Goal: Download file/media

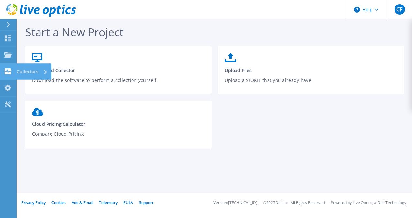
click at [7, 74] on icon at bounding box center [8, 71] width 6 height 6
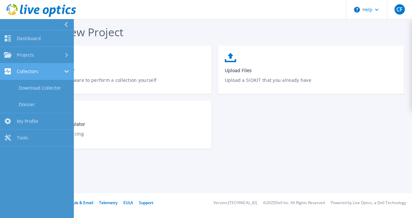
click at [41, 70] on div "Collectors" at bounding box center [37, 71] width 66 height 6
click at [20, 71] on span "Collectors" at bounding box center [27, 72] width 21 height 6
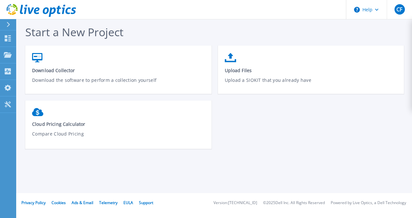
click at [121, 44] on div "Start a New Project Download Collector Download the software to perform a colle…" at bounding box center [217, 90] width 385 height 131
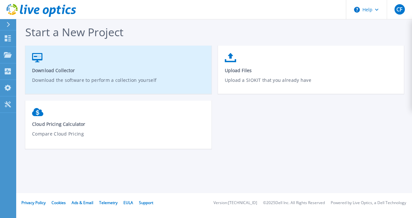
click at [67, 59] on link "Download Collector Download the software to perform a collection yourself" at bounding box center [118, 73] width 186 height 46
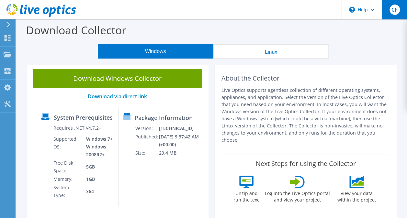
click at [397, 16] on div "CF" at bounding box center [394, 9] width 25 height 19
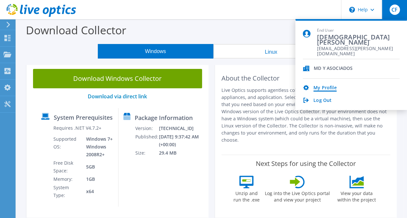
click at [321, 87] on link "My Profile" at bounding box center [325, 88] width 23 height 6
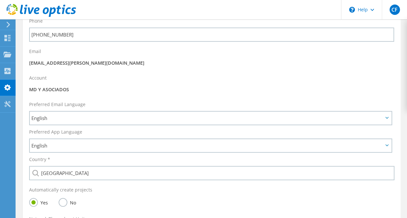
scroll to position [19, 0]
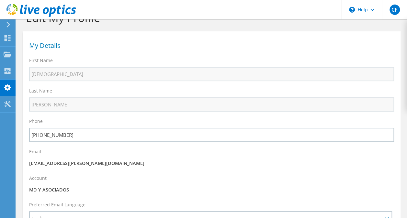
click at [5, 23] on div at bounding box center [7, 25] width 7 height 6
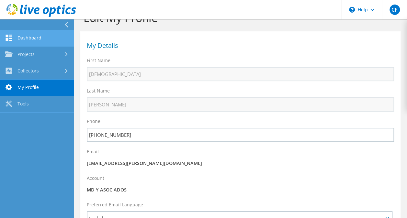
click at [44, 34] on link "Dashboard" at bounding box center [37, 38] width 74 height 17
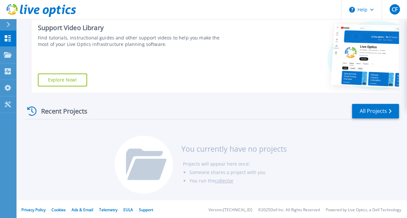
scroll to position [104, 0]
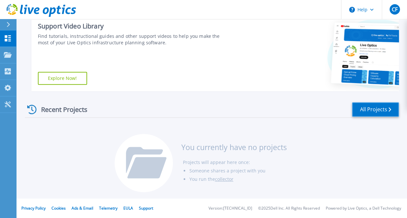
click at [373, 113] on link "All Projects" at bounding box center [375, 109] width 47 height 15
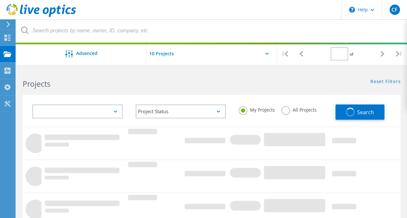
type input "1"
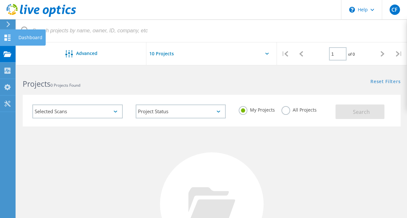
click at [6, 35] on use at bounding box center [8, 38] width 6 height 6
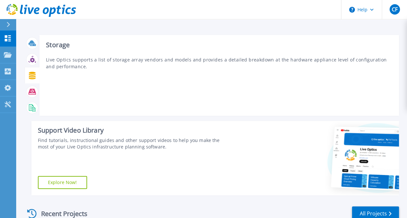
drag, startPoint x: 30, startPoint y: 59, endPoint x: 34, endPoint y: 78, distance: 19.8
click at [34, 78] on div at bounding box center [32, 75] width 15 height 81
click at [33, 77] on icon at bounding box center [32, 75] width 7 height 7
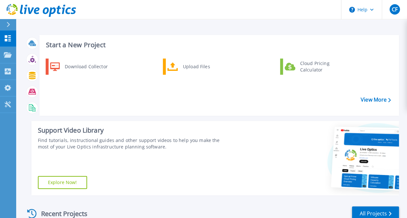
click at [54, 183] on link "Explore Now!" at bounding box center [62, 182] width 49 height 13
